Goal: Information Seeking & Learning: Check status

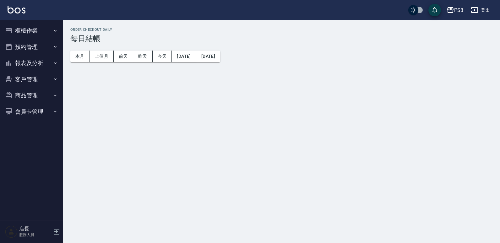
click at [32, 34] on button "櫃檯作業" at bounding box center [32, 31] width 58 height 16
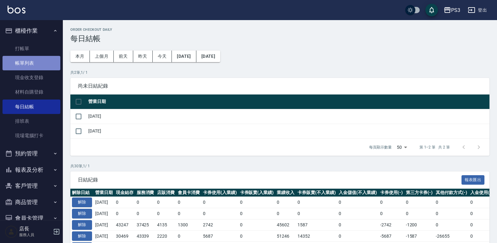
click at [35, 62] on link "帳單列表" at bounding box center [32, 63] width 58 height 14
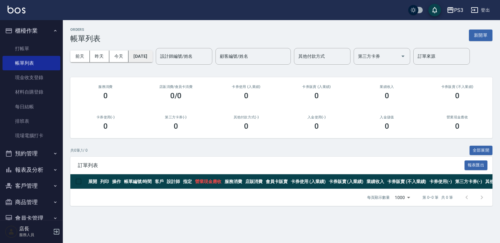
click at [151, 57] on button "[DATE]" at bounding box center [140, 57] width 24 height 12
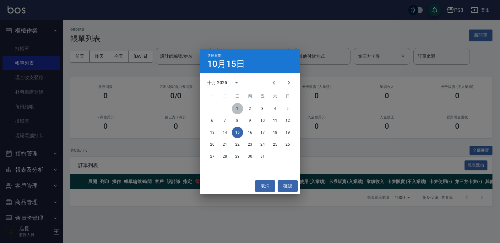
click at [234, 108] on button "1" at bounding box center [237, 108] width 11 height 11
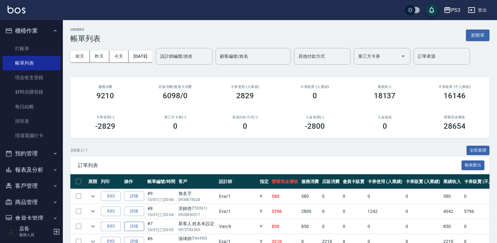
click at [131, 225] on link "詳情" at bounding box center [134, 227] width 20 height 10
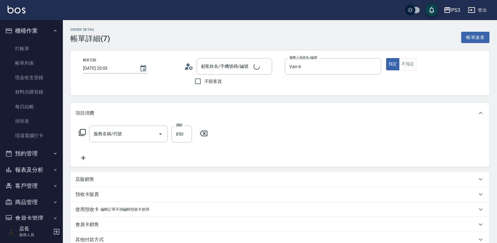
type input "2025/10/01 20:03"
type input "Van-6"
type input "SPA精油洗(850)"
type input "新客人 姓名未設定/0972182365/null"
click at [219, 134] on input "Van-6" at bounding box center [209, 133] width 23 height 11
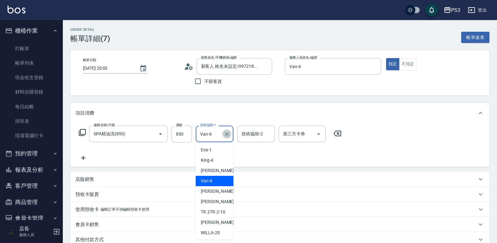
click at [225, 134] on icon "Clear" at bounding box center [226, 134] width 6 height 6
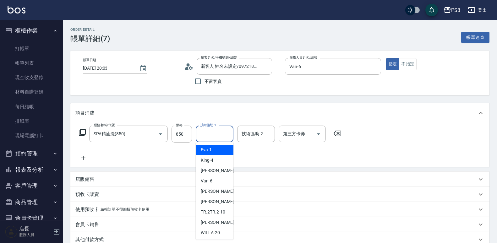
scroll to position [87, 0]
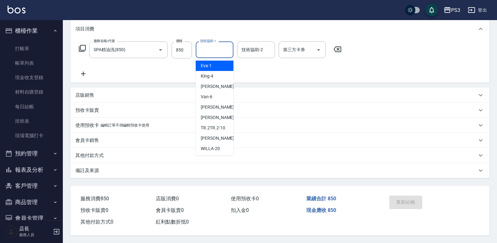
click at [410, 163] on div "備註及來源" at bounding box center [279, 170] width 419 height 15
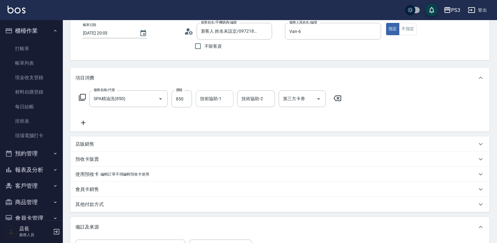
scroll to position [30, 0]
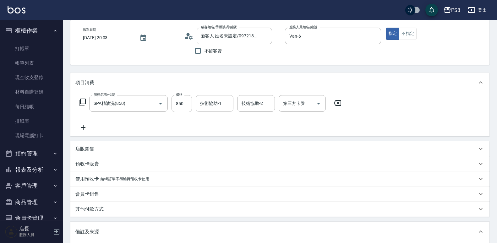
click at [388, 131] on div "服務名稱/代號 SPA精油洗(850) 服務名稱/代號 價格 850 價格 技術協助-1 技術協助-1 技術協助-2 技術協助-2 第三方卡券 第三方卡券" at bounding box center [279, 115] width 419 height 44
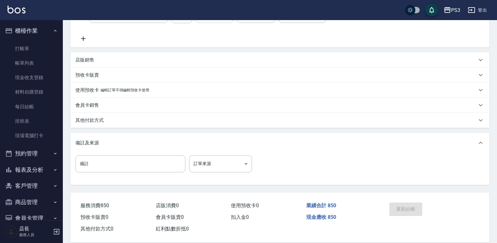
scroll to position [129, 0]
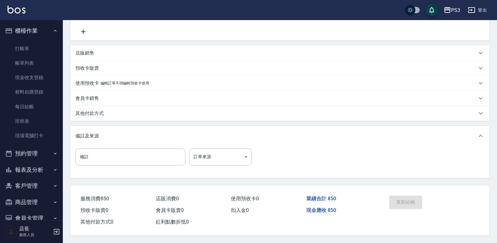
click at [404, 207] on div "重新結帳" at bounding box center [408, 206] width 44 height 27
click at [408, 206] on div "重新結帳" at bounding box center [408, 206] width 44 height 27
click at [40, 105] on link "每日結帳" at bounding box center [32, 106] width 58 height 14
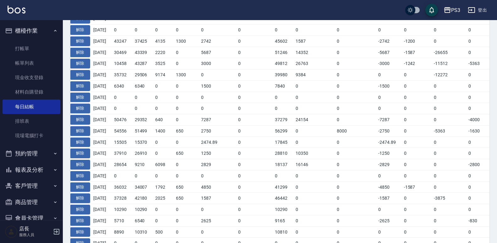
scroll to position [184, 0]
click at [83, 165] on button "解除" at bounding box center [80, 164] width 20 height 10
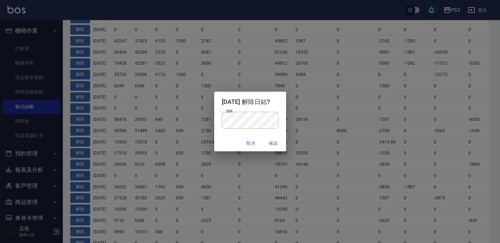
click at [357, 95] on div "2025/10/01 解除日結? 密碼 密碼 取消 確認" at bounding box center [250, 121] width 500 height 243
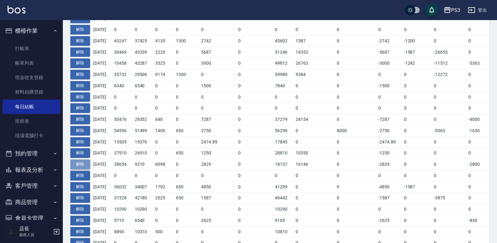
click at [86, 163] on button "解除" at bounding box center [80, 164] width 20 height 10
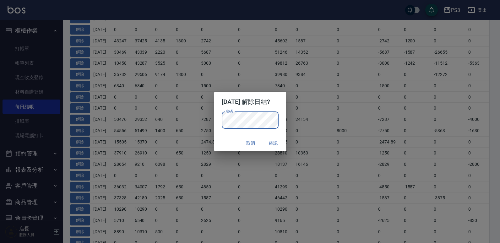
click at [278, 142] on button "確認" at bounding box center [273, 143] width 20 height 12
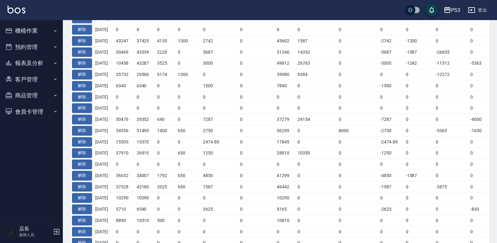
scroll to position [199, 0]
click at [36, 30] on button "櫃檯作業" at bounding box center [32, 31] width 58 height 16
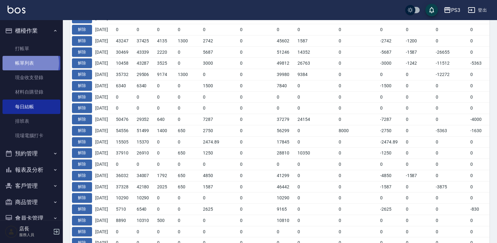
click at [30, 63] on link "帳單列表" at bounding box center [32, 63] width 58 height 14
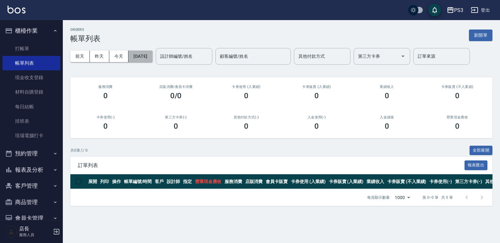
click at [144, 56] on button "[DATE]" at bounding box center [140, 57] width 24 height 12
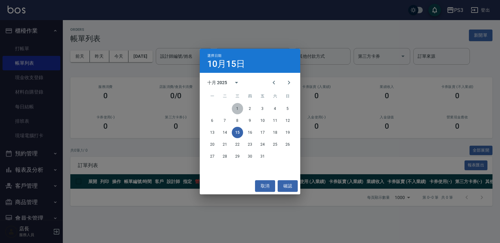
click at [236, 107] on button "1" at bounding box center [237, 108] width 11 height 11
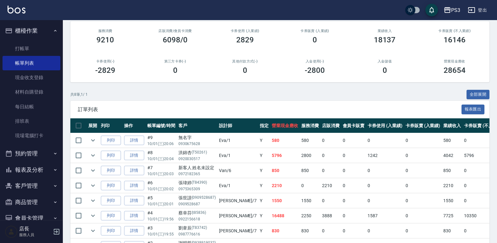
scroll to position [96, 0]
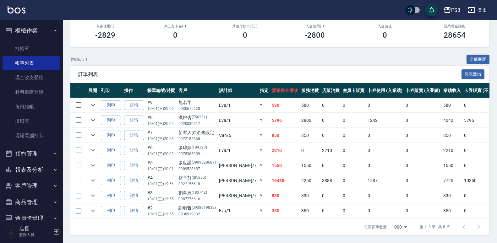
click at [142, 131] on link "詳情" at bounding box center [134, 136] width 20 height 10
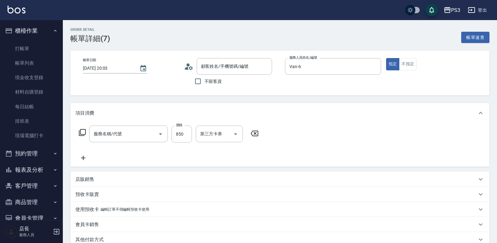
type input "2025/10/01 20:03"
type input "Van-6"
type input "SPA精油洗(850)"
type input "新客人 姓名未設定/0972182365/null"
click at [224, 134] on icon "Clear" at bounding box center [226, 134] width 6 height 6
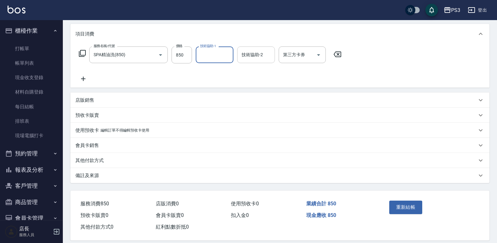
scroll to position [87, 0]
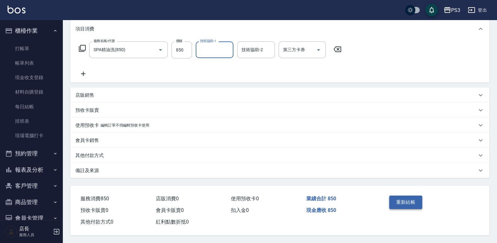
click at [411, 204] on button "重新結帳" at bounding box center [405, 202] width 33 height 13
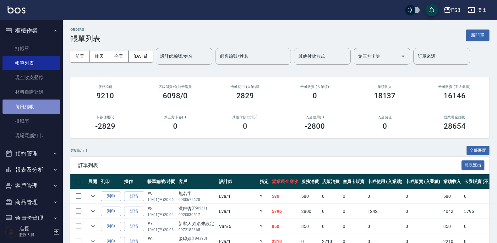
click at [32, 107] on link "每日結帳" at bounding box center [32, 106] width 58 height 14
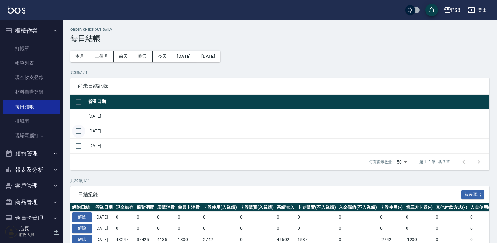
click at [83, 132] on input "checkbox" at bounding box center [78, 131] width 13 height 13
checkbox input "true"
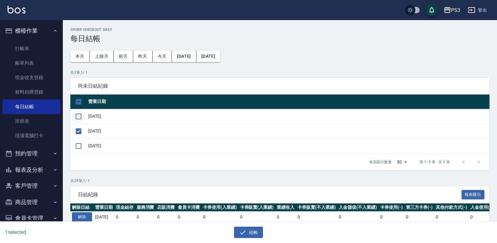
click at [80, 115] on input "checkbox" at bounding box center [78, 116] width 13 height 13
click at [259, 235] on button "結帳" at bounding box center [248, 233] width 29 height 12
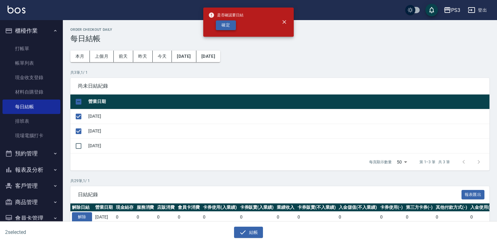
click at [226, 25] on button "確定" at bounding box center [226, 25] width 20 height 10
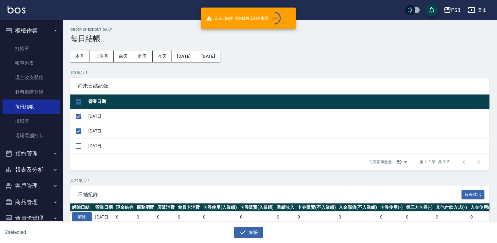
checkbox input "false"
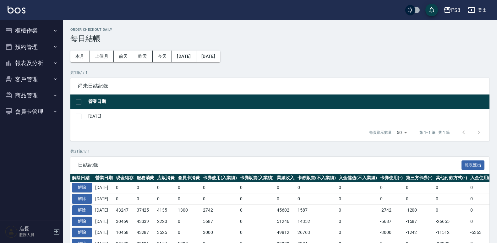
click at [21, 33] on button "櫃檯作業" at bounding box center [32, 31] width 58 height 16
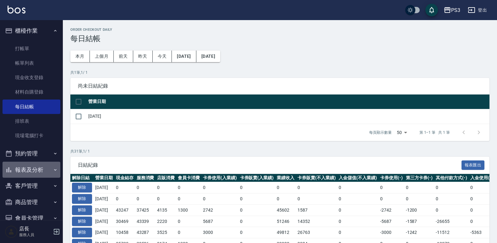
click at [37, 169] on button "報表及分析" at bounding box center [32, 170] width 58 height 16
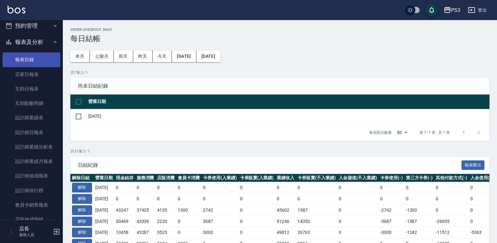
scroll to position [128, 0]
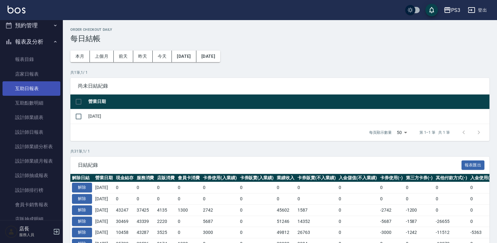
click at [36, 91] on link "互助日報表" at bounding box center [32, 88] width 58 height 14
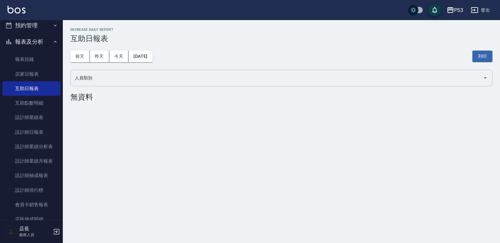
click at [89, 78] on input "人員類別" at bounding box center [276, 78] width 407 height 11
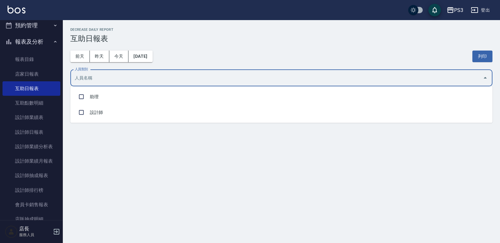
click at [89, 78] on input "人員類別" at bounding box center [276, 78] width 407 height 11
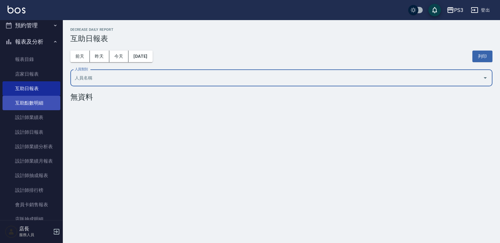
click at [43, 101] on link "互助點數明細" at bounding box center [32, 103] width 58 height 14
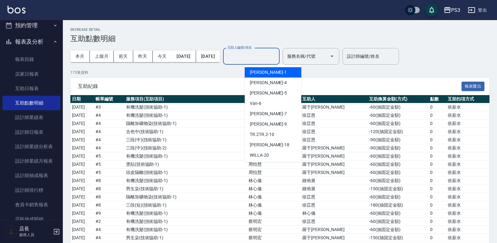
click at [269, 57] on input "互助人編號/姓名" at bounding box center [251, 56] width 51 height 11
drag, startPoint x: 266, startPoint y: 72, endPoint x: 276, endPoint y: 76, distance: 10.8
click at [266, 72] on div "[PERSON_NAME] -1" at bounding box center [273, 72] width 56 height 10
type input "[PERSON_NAME]-1"
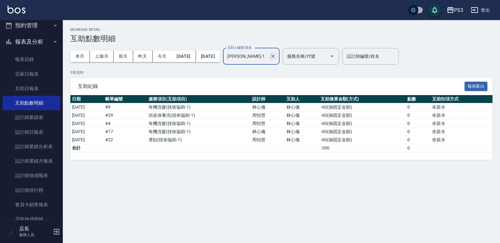
click at [276, 56] on icon "Clear" at bounding box center [273, 56] width 6 height 6
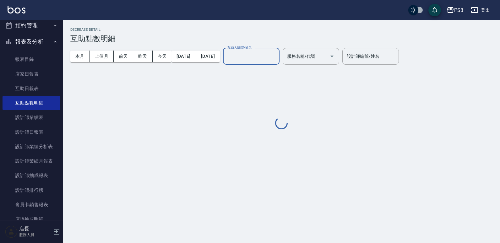
click at [275, 58] on input "互助人編號/姓名" at bounding box center [251, 56] width 51 height 11
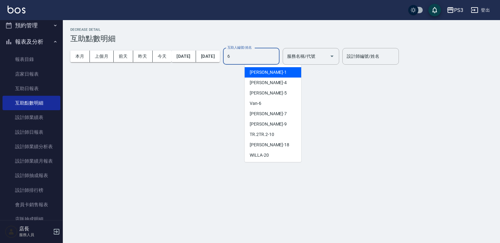
type input "Van-6"
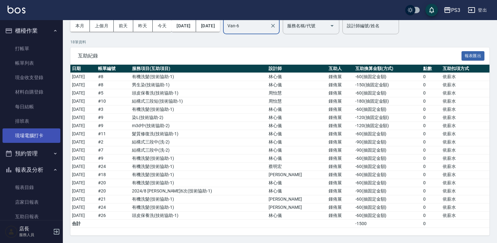
click at [40, 138] on link "現場電腦打卡" at bounding box center [32, 135] width 58 height 14
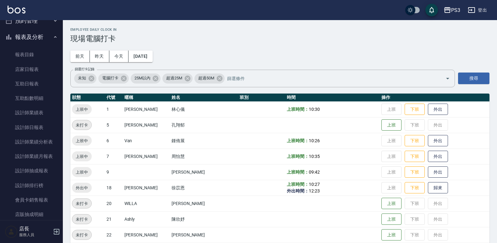
scroll to position [133, 0]
click at [40, 68] on link "店家日報表" at bounding box center [32, 69] width 58 height 14
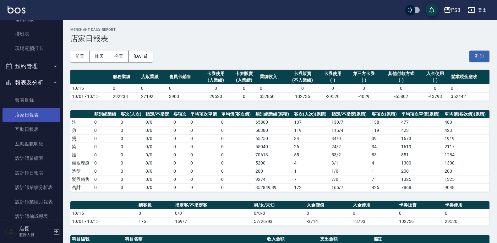
scroll to position [99, 0]
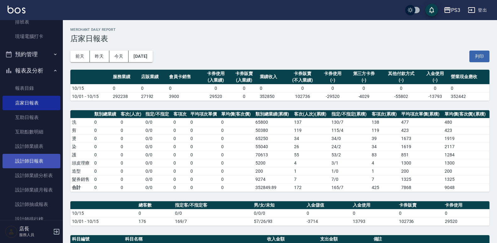
click at [44, 162] on link "設計師日報表" at bounding box center [32, 161] width 58 height 14
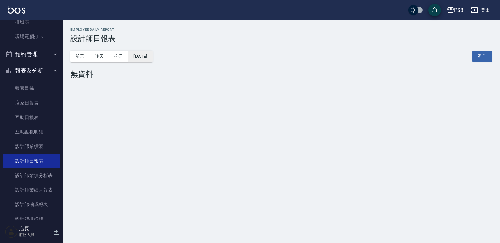
click at [147, 56] on button "[DATE]" at bounding box center [140, 57] width 24 height 12
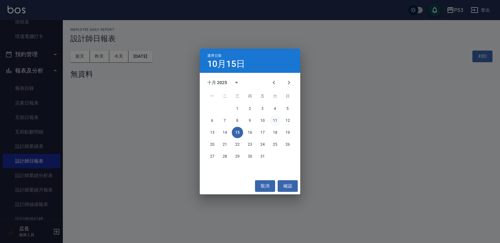
click at [276, 120] on button "11" at bounding box center [274, 120] width 11 height 11
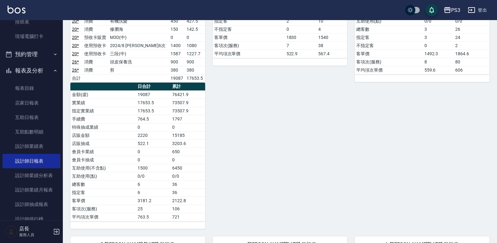
scroll to position [249, 0]
click at [312, 167] on div "6 Van [PERSON_NAME][DATE] 日報表 單號 類別 項目 金額 業績 11 * 消費 有機洗髮 450 450 11 * 消費 剪 150…" at bounding box center [276, 20] width 142 height 415
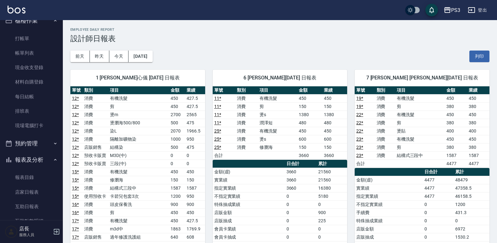
scroll to position [0, 0]
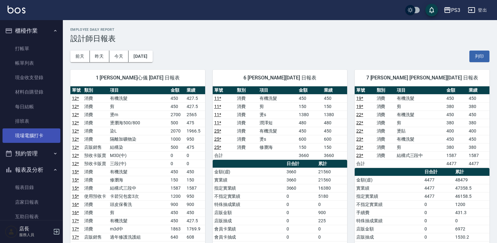
click at [35, 137] on link "現場電腦打卡" at bounding box center [32, 135] width 58 height 14
